Goal: Task Accomplishment & Management: Manage account settings

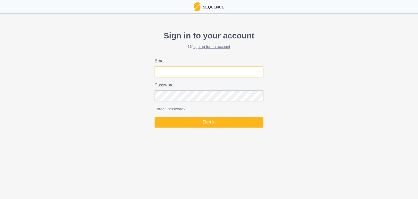
click at [218, 75] on input "Email" at bounding box center [209, 71] width 109 height 11
type input "Fab.Schuelke@gmail.com"
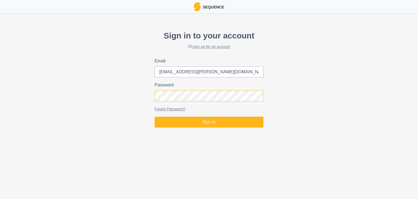
click at [155, 117] on button "Sign in" at bounding box center [209, 122] width 109 height 11
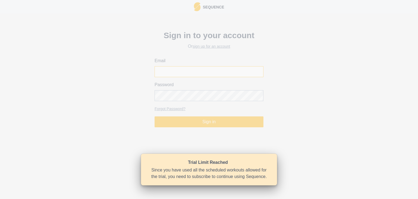
click at [178, 73] on input "Email" at bounding box center [209, 71] width 109 height 11
click at [208, 161] on div "Trial Limit Reached" at bounding box center [208, 162] width 118 height 7
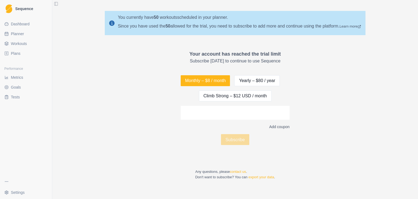
click at [16, 23] on span "Dashboard" at bounding box center [20, 23] width 19 height 5
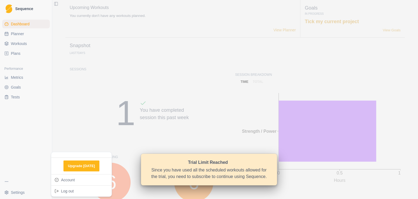
click at [26, 192] on html "Sequence Dashboard Planner Workouts Plans Performance Metrics Goals Tests Setti…" at bounding box center [209, 99] width 418 height 199
click at [70, 180] on link "Account" at bounding box center [81, 179] width 58 height 9
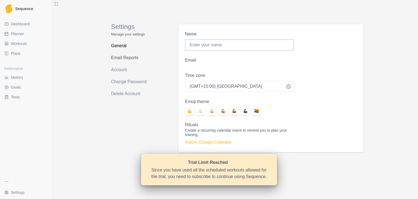
click at [123, 60] on link "Email Reports" at bounding box center [132, 57] width 43 height 9
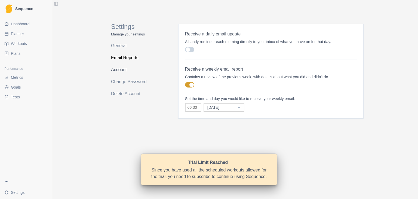
click at [123, 66] on link "Account" at bounding box center [132, 69] width 43 height 9
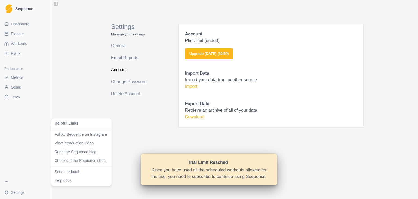
click at [4, 180] on html "Sequence Dashboard Planner Workouts Plans Performance Metrics Goals Tests Setti…" at bounding box center [209, 99] width 418 height 199
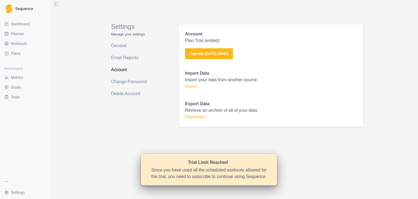
click at [13, 136] on html "Sequence Dashboard Planner Workouts Plans Performance Metrics Goals Tests Setti…" at bounding box center [209, 99] width 418 height 199
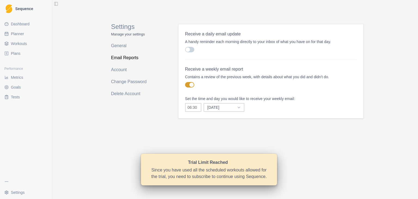
click at [20, 26] on span "Dashboard" at bounding box center [20, 23] width 19 height 5
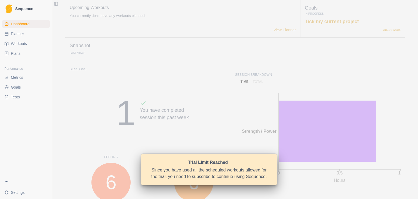
click at [11, 180] on html "Sequence Dashboard Planner Workouts Plans Performance Metrics Goals Tests Setti…" at bounding box center [209, 99] width 418 height 199
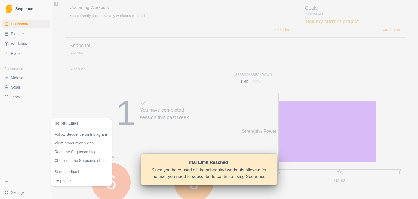
click at [13, 150] on html "Sequence Dashboard Planner Workouts Plans Performance Metrics Goals Tests Setti…" at bounding box center [209, 99] width 418 height 199
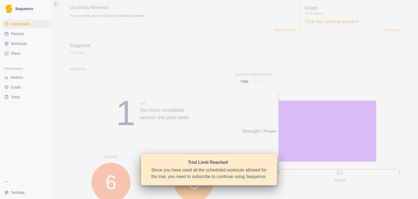
click at [12, 11] on div at bounding box center [8, 8] width 9 height 9
click at [13, 54] on span "Plans" at bounding box center [16, 53] width 10 height 5
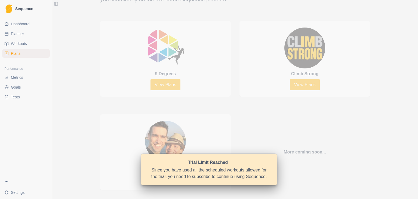
scroll to position [285, 0]
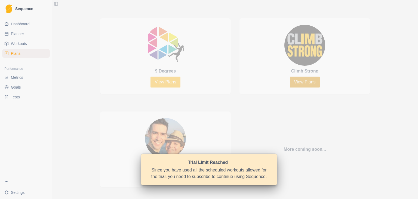
click at [308, 81] on link "View Plans" at bounding box center [305, 82] width 30 height 11
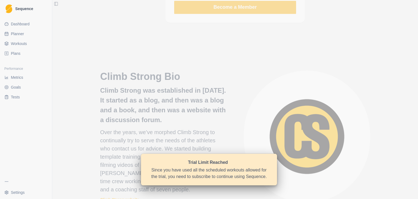
scroll to position [638, 0]
click at [14, 80] on span "Metrics" at bounding box center [17, 77] width 12 height 5
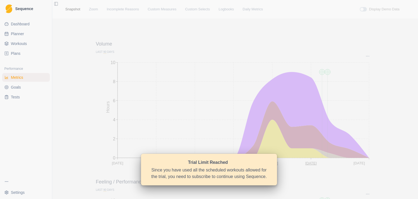
drag, startPoint x: 11, startPoint y: 186, endPoint x: 10, endPoint y: 192, distance: 6.0
click at [10, 192] on div "Settings" at bounding box center [26, 187] width 52 height 24
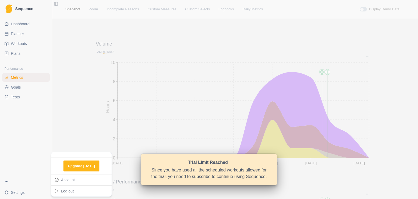
click at [10, 192] on html "Sequence Dashboard Planner Workouts Plans Performance Metrics Goals Tests Setti…" at bounding box center [209, 99] width 418 height 199
click at [65, 190] on div "Log out" at bounding box center [81, 191] width 58 height 9
